Goal: Task Accomplishment & Management: Manage account settings

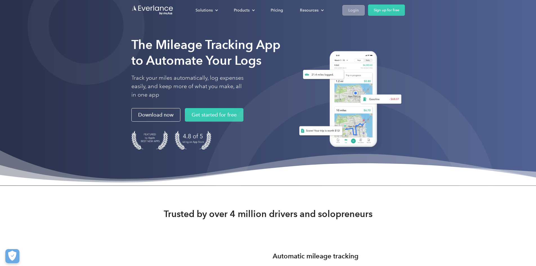
click at [359, 9] on div "Login" at bounding box center [353, 10] width 10 height 7
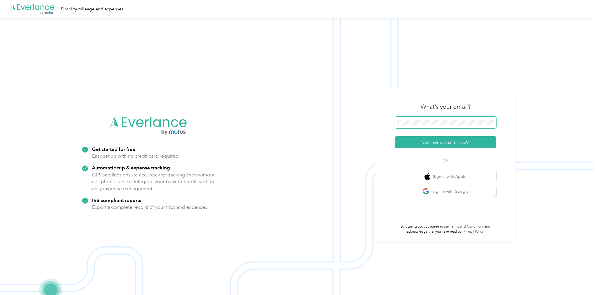
click at [447, 119] on span at bounding box center [445, 123] width 101 height 12
click at [425, 145] on button "Continue with Email / SSO" at bounding box center [445, 142] width 101 height 12
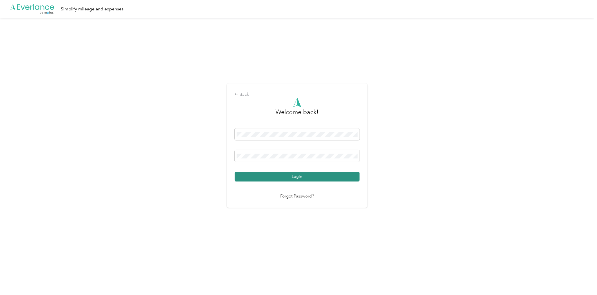
click at [306, 178] on button "Login" at bounding box center [297, 177] width 125 height 10
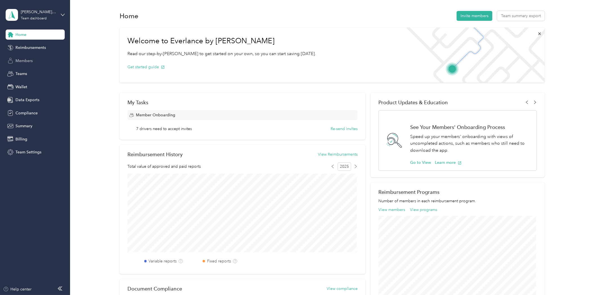
click at [22, 62] on span "Members" at bounding box center [23, 61] width 17 height 6
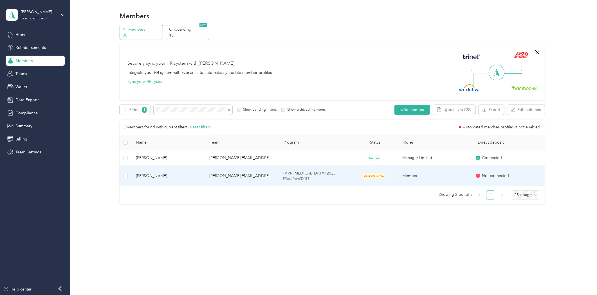
click at [345, 177] on p "Effect from [DATE]" at bounding box center [314, 179] width 63 height 5
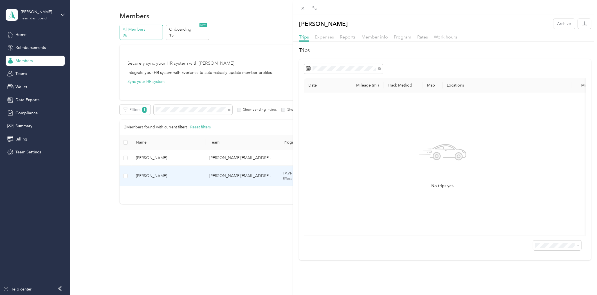
click at [316, 39] on span "Expenses" at bounding box center [324, 36] width 19 height 5
click at [353, 37] on span "Reports" at bounding box center [348, 36] width 16 height 5
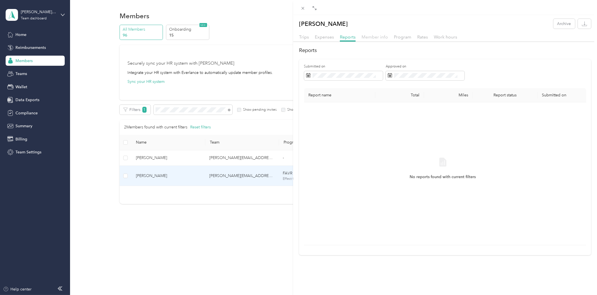
click at [374, 36] on span "Member info" at bounding box center [375, 36] width 26 height 5
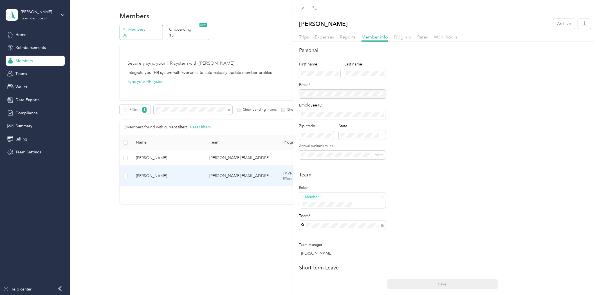
click at [394, 38] on span "Program" at bounding box center [402, 36] width 17 height 5
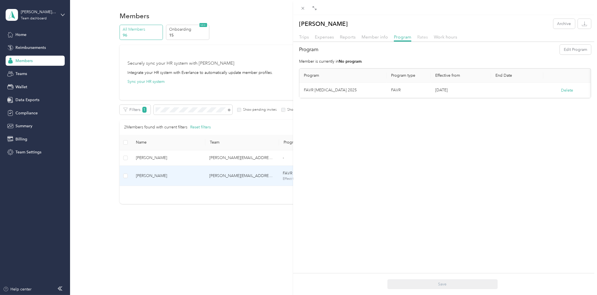
click at [427, 36] on span "Rates" at bounding box center [422, 36] width 11 height 5
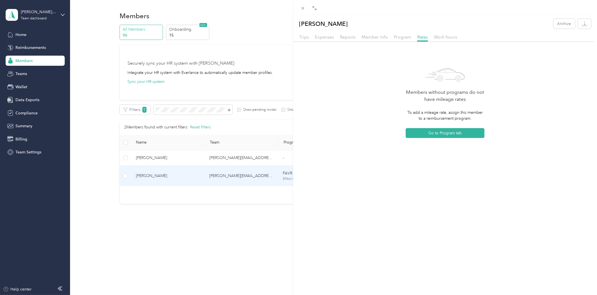
click at [66, 234] on div "[PERSON_NAME] Archive Trips Expenses Reports Member info Program Rates Work hou…" at bounding box center [298, 147] width 597 height 295
